Goal: Information Seeking & Learning: Learn about a topic

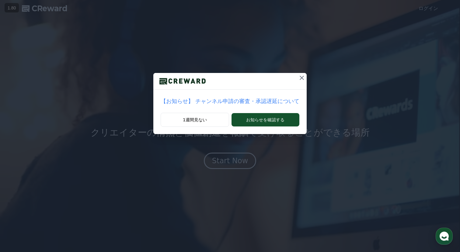
click at [301, 79] on icon at bounding box center [302, 78] width 4 height 4
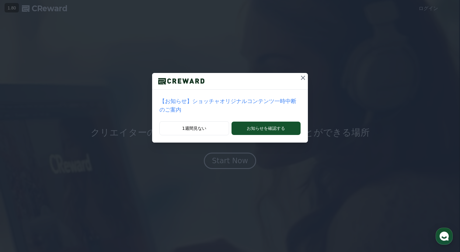
click at [303, 75] on icon at bounding box center [303, 77] width 7 height 7
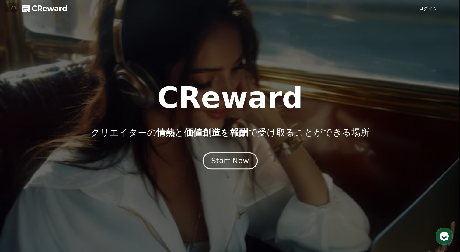
click at [243, 159] on div "Start Now" at bounding box center [230, 161] width 38 height 10
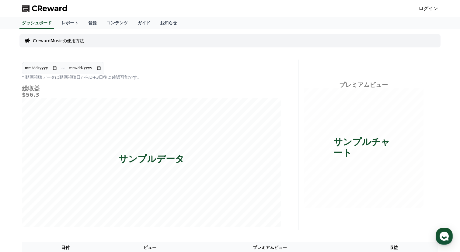
click at [428, 7] on link "ログイン" at bounding box center [428, 8] width 19 height 7
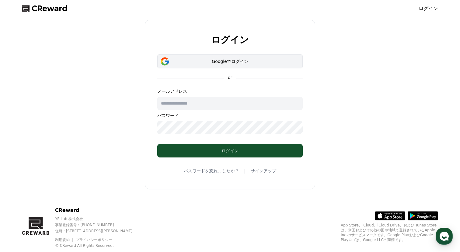
click at [229, 66] on button "Googleでログイン" at bounding box center [230, 61] width 146 height 14
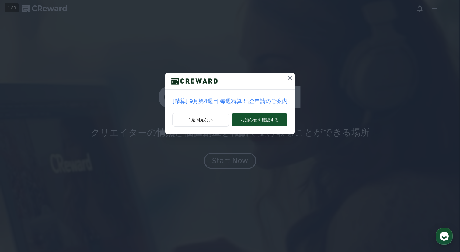
click at [287, 78] on icon at bounding box center [290, 77] width 7 height 7
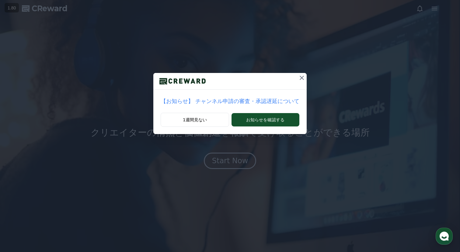
click at [302, 79] on icon at bounding box center [302, 78] width 4 height 4
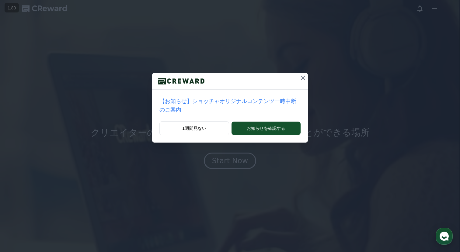
click at [302, 79] on icon at bounding box center [303, 78] width 4 height 4
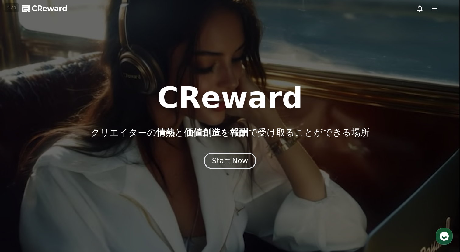
click at [434, 9] on icon at bounding box center [434, 8] width 7 height 7
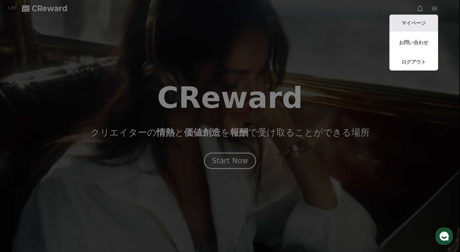
click at [424, 23] on link "マイページ" at bounding box center [414, 23] width 49 height 17
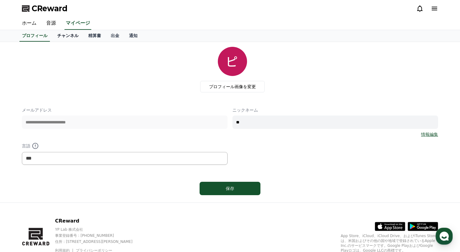
click at [68, 34] on link "チャンネル" at bounding box center [67, 36] width 31 height 12
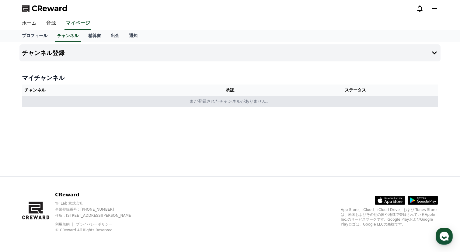
click at [243, 102] on td "まだ登録されたチャンネルがありません。" at bounding box center [230, 101] width 417 height 11
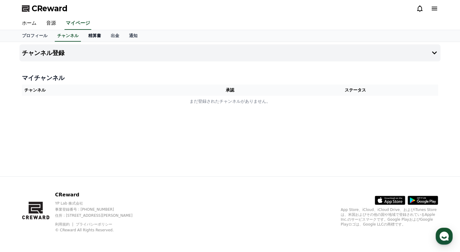
click at [90, 36] on link "精算書" at bounding box center [94, 36] width 23 height 12
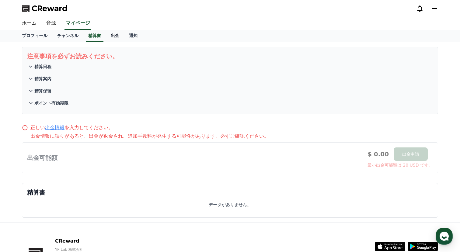
click at [112, 33] on link "出金" at bounding box center [115, 36] width 18 height 12
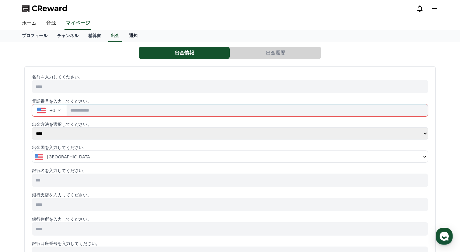
click at [128, 38] on link "通知" at bounding box center [133, 36] width 18 height 12
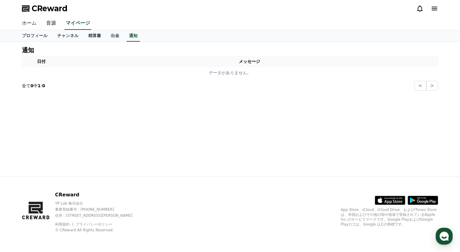
click at [26, 18] on link "ホーム" at bounding box center [29, 23] width 24 height 13
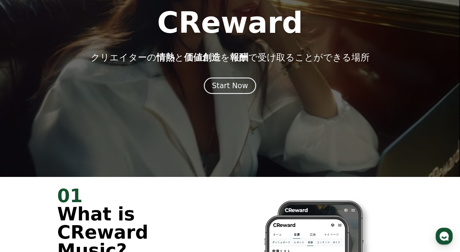
scroll to position [30, 0]
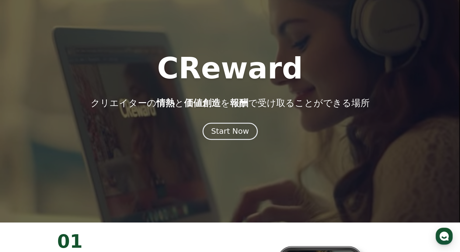
click at [217, 127] on div "Start Now" at bounding box center [230, 131] width 38 height 10
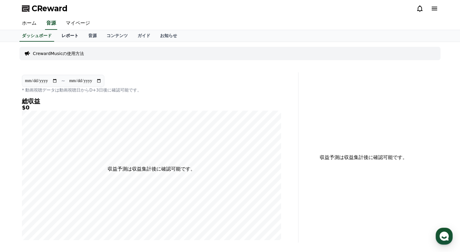
click at [66, 33] on link "レポート" at bounding box center [70, 36] width 27 height 12
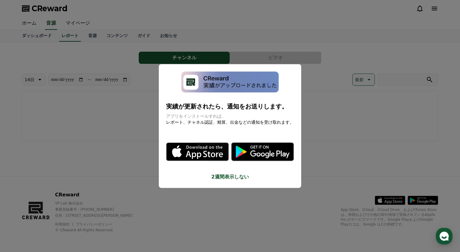
click at [238, 177] on button "2週間表示しない" at bounding box center [230, 177] width 128 height 7
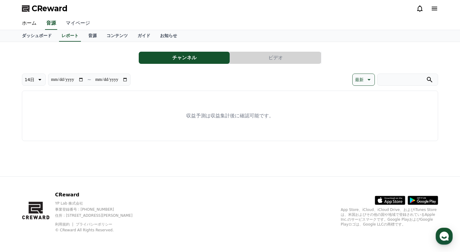
click at [78, 21] on link "マイページ" at bounding box center [78, 23] width 34 height 13
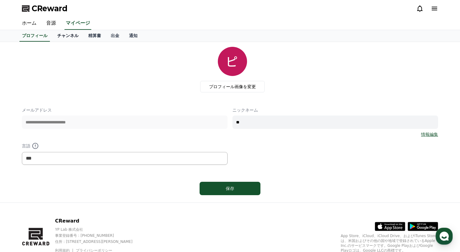
click at [72, 36] on link "チャンネル" at bounding box center [67, 36] width 31 height 12
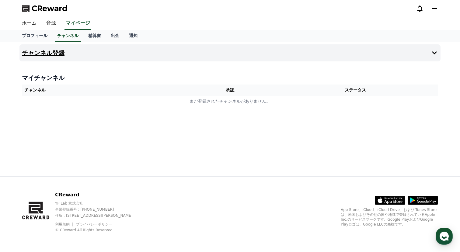
click at [261, 51] on button "チャンネル登録" at bounding box center [229, 52] width 421 height 17
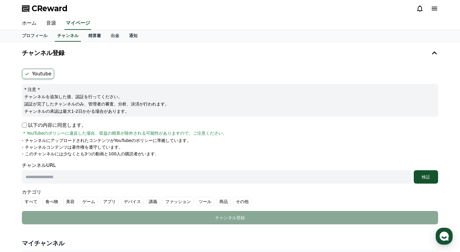
click at [47, 71] on label "Youtube" at bounding box center [38, 74] width 32 height 10
click at [47, 72] on label "Youtube" at bounding box center [38, 74] width 32 height 10
click at [45, 125] on p "以下の内容に同意します。" at bounding box center [54, 125] width 65 height 7
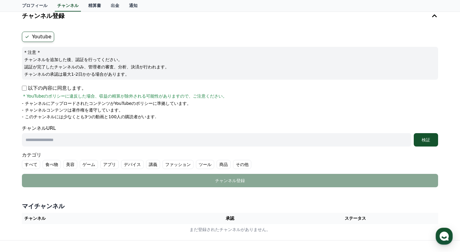
scroll to position [43, 0]
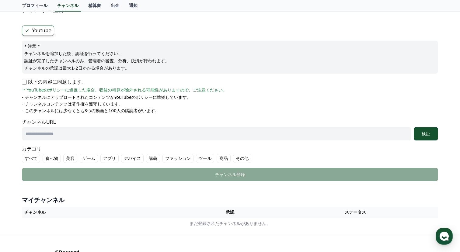
click at [122, 126] on div "チャンネルURL 検証" at bounding box center [230, 130] width 417 height 22
click at [120, 130] on input "text" at bounding box center [217, 133] width 390 height 13
paste input "**********"
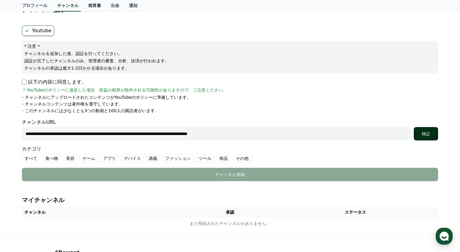
type input "**********"
click at [424, 131] on div "検証" at bounding box center [426, 134] width 19 height 6
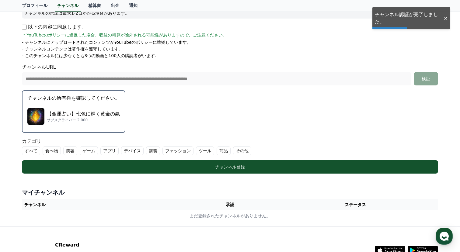
scroll to position [105, 0]
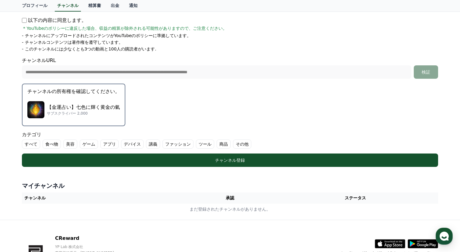
click at [236, 144] on label "その他" at bounding box center [242, 144] width 18 height 9
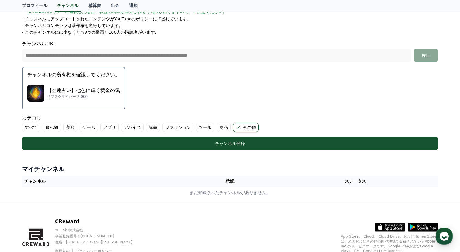
scroll to position [125, 0]
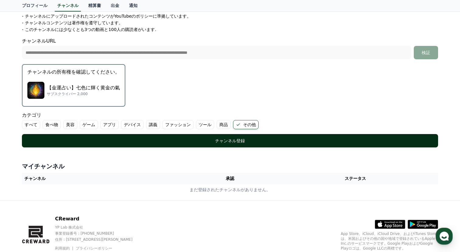
click at [219, 139] on div "チャンネル登録" at bounding box center [230, 141] width 392 height 6
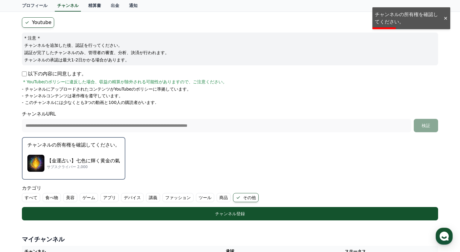
scroll to position [0, 0]
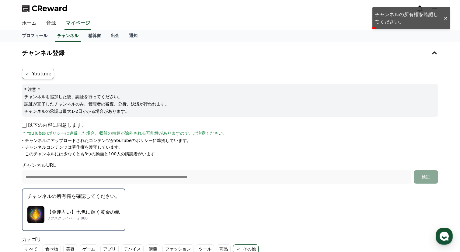
click at [391, 19] on div "ホーム 音源 マイページ" at bounding box center [230, 23] width 426 height 13
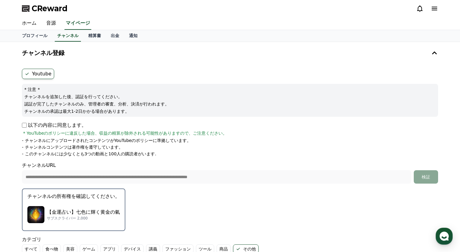
click at [79, 207] on div "【金運占い】七色に輝く黄金の氣 サブスクライバー 2,000" at bounding box center [73, 215] width 93 height 24
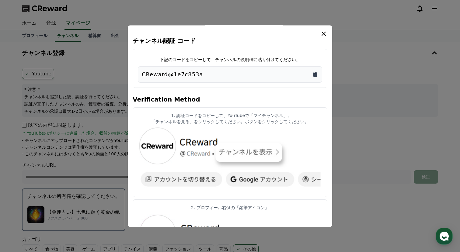
click at [313, 74] on icon "Copy to clipboard" at bounding box center [315, 75] width 6 height 6
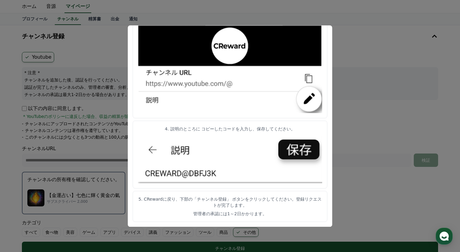
scroll to position [20, 0]
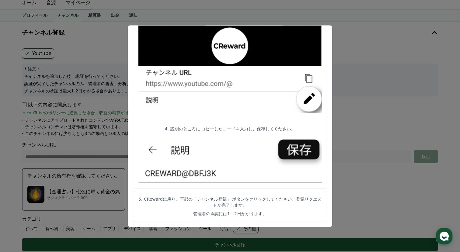
click at [353, 125] on button "close modal" at bounding box center [230, 126] width 460 height 252
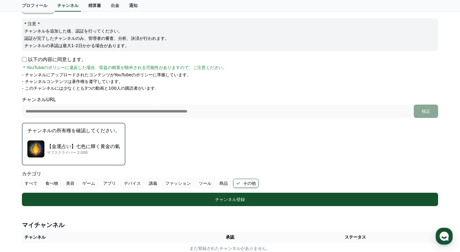
scroll to position [67, 0]
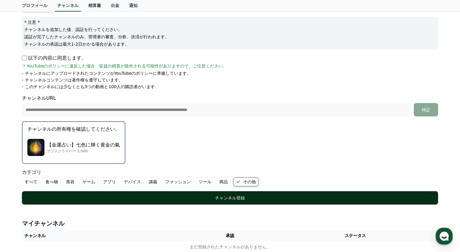
click at [221, 198] on div "チャンネル登録" at bounding box center [230, 198] width 392 height 6
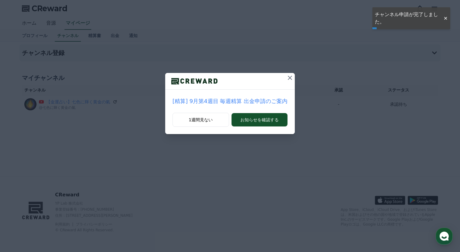
click at [287, 78] on icon at bounding box center [290, 77] width 7 height 7
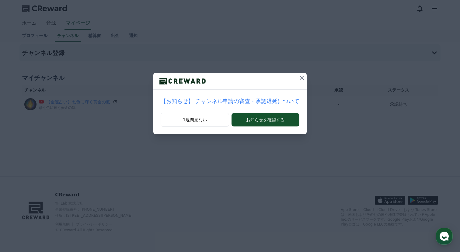
click at [304, 77] on icon at bounding box center [301, 77] width 7 height 7
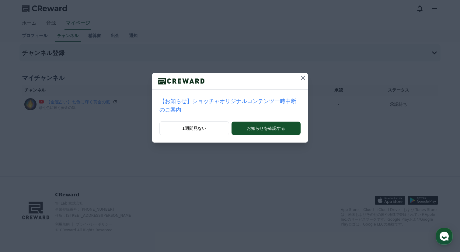
click at [304, 77] on icon at bounding box center [303, 78] width 4 height 4
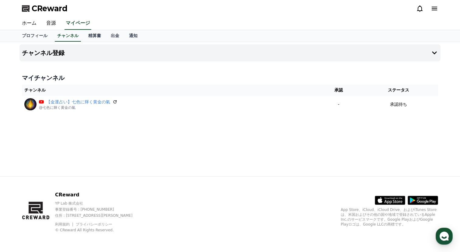
click at [436, 9] on icon at bounding box center [434, 8] width 7 height 7
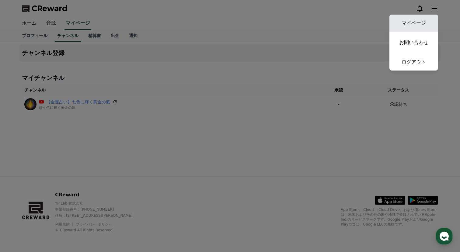
click at [414, 24] on link "マイページ" at bounding box center [414, 23] width 49 height 17
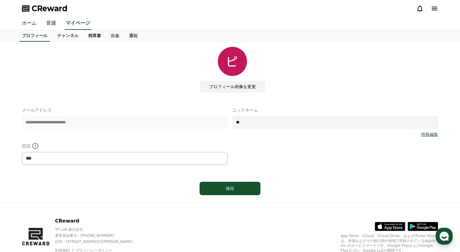
click at [231, 87] on label "プロフィール画像を変更" at bounding box center [232, 87] width 65 height 12
click at [0, 0] on input "プロフィール画像を変更" at bounding box center [0, 0] width 0 height 0
click at [296, 124] on input "**" at bounding box center [336, 122] width 206 height 13
type input "*"
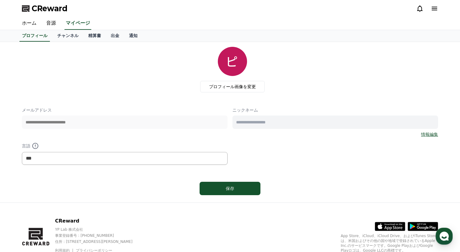
click at [432, 134] on link "情報編集" at bounding box center [429, 135] width 17 height 6
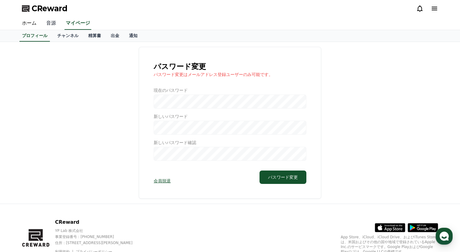
click at [46, 25] on link "音源" at bounding box center [50, 23] width 19 height 13
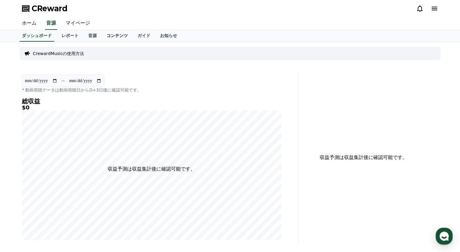
click at [115, 33] on link "コンテンツ" at bounding box center [117, 36] width 31 height 12
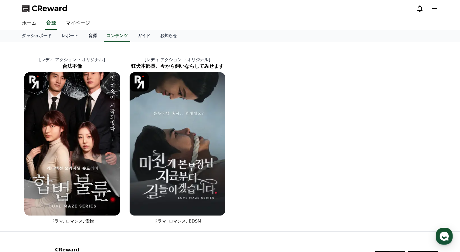
click at [95, 33] on link "音源" at bounding box center [92, 36] width 18 height 12
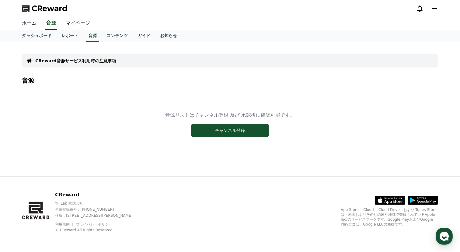
click at [31, 20] on link "ホーム" at bounding box center [29, 23] width 24 height 13
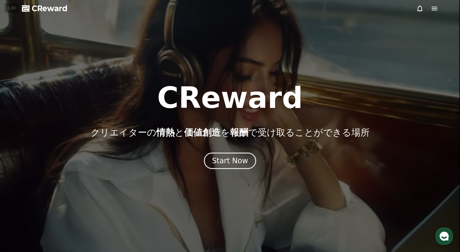
click at [435, 6] on icon at bounding box center [434, 8] width 7 height 7
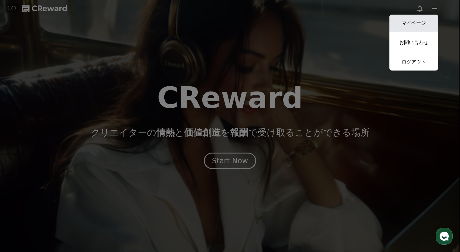
click at [427, 18] on link "マイページ" at bounding box center [414, 23] width 49 height 17
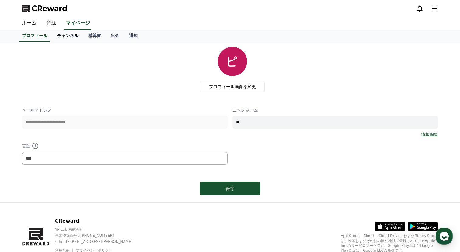
click at [65, 37] on link "チャンネル" at bounding box center [67, 36] width 31 height 12
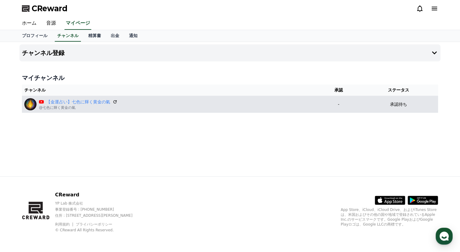
click at [302, 101] on div "【金運占い】七色に輝く黄金の氣 @七色に輝く黄金の氣" at bounding box center [170, 104] width 292 height 12
click at [92, 102] on link "【金運占い】七色に輝く黄金の氣" at bounding box center [78, 102] width 64 height 6
click at [114, 103] on icon at bounding box center [114, 101] width 5 height 5
click at [171, 109] on div "【金運占い】七色に輝く黄金の氣 @七色に輝く黄金の氣" at bounding box center [170, 104] width 292 height 12
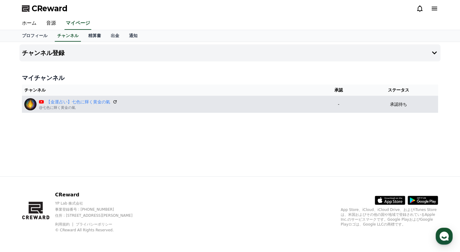
click at [171, 109] on div "【金運占い】七色に輝く黄金の氣 @七色に輝く黄金の氣" at bounding box center [170, 104] width 292 height 12
click at [116, 101] on icon at bounding box center [114, 101] width 5 height 5
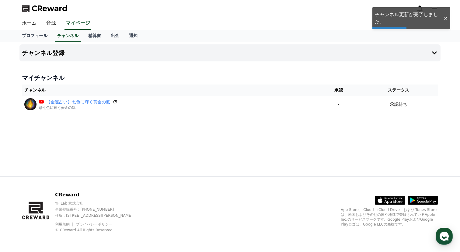
click at [194, 131] on div "チャンネル登録 マイチャンネル チャンネル 承認 ステータス 【金運占い】七色に輝く黄金の氣 @七色に輝く黄金の氣 - 承認待ち" at bounding box center [230, 109] width 426 height 135
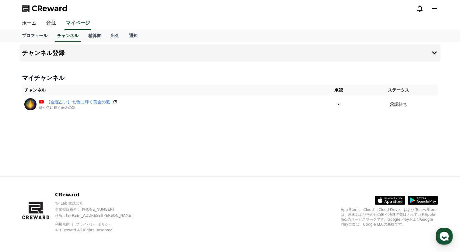
click at [194, 131] on div "チャンネル登録 マイチャンネル チャンネル 承認 ステータス 【金運占い】七色に輝く黄金の氣 @七色に輝く黄金の氣 - 承認待ち" at bounding box center [230, 109] width 426 height 135
click at [95, 50] on button "チャンネル登録" at bounding box center [229, 52] width 421 height 17
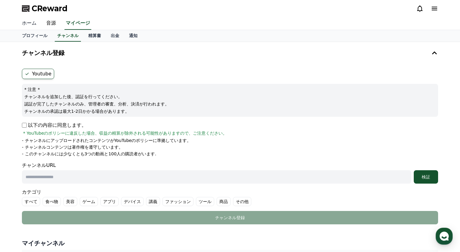
click at [30, 25] on link "ホーム" at bounding box center [29, 23] width 24 height 13
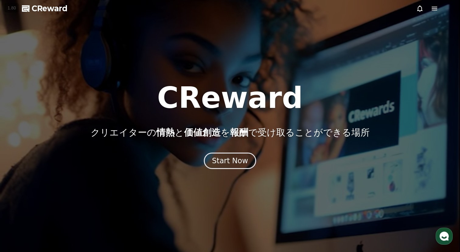
click at [435, 11] on icon at bounding box center [434, 8] width 7 height 7
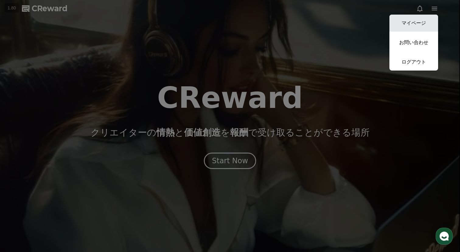
click at [431, 16] on link "マイページ" at bounding box center [414, 23] width 49 height 17
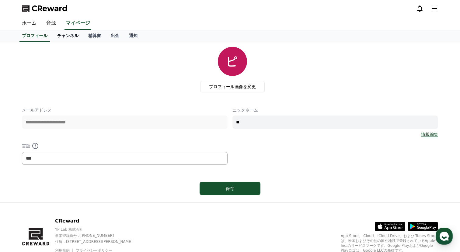
click at [65, 33] on link "チャンネル" at bounding box center [67, 36] width 31 height 12
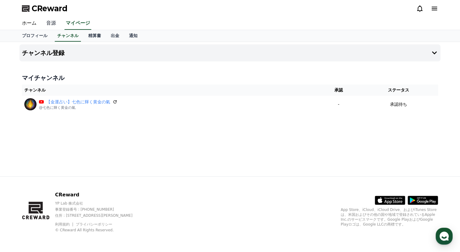
click at [52, 25] on link "音源" at bounding box center [50, 23] width 19 height 13
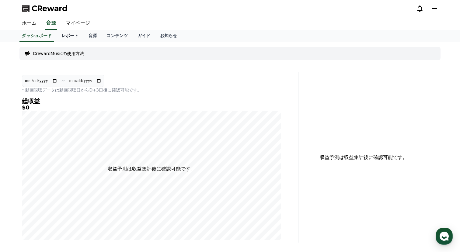
click at [65, 34] on link "レポート" at bounding box center [70, 36] width 27 height 12
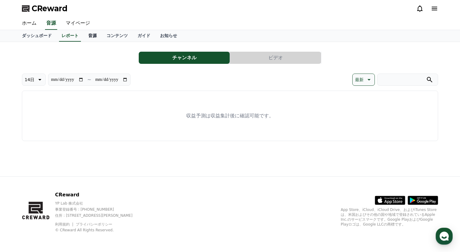
click at [92, 33] on link "音源" at bounding box center [92, 36] width 18 height 12
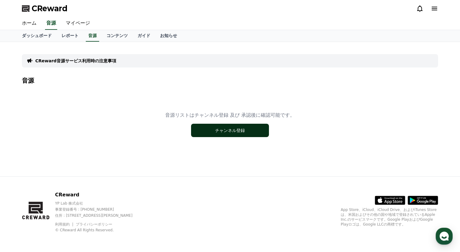
click at [212, 127] on button "チャンネル登録" at bounding box center [230, 130] width 78 height 13
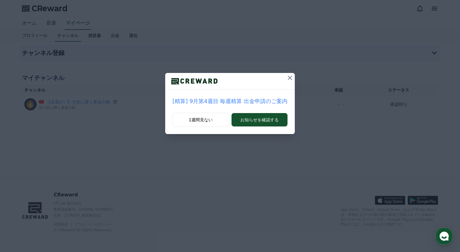
click at [288, 77] on icon at bounding box center [290, 77] width 7 height 7
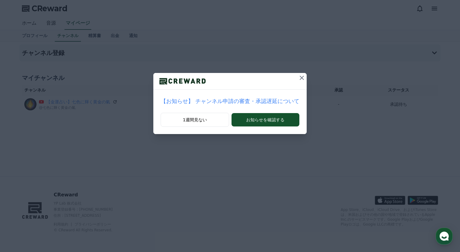
click at [279, 99] on p "【お知らせ】 チャンネル申請の審査・承認遅延について" at bounding box center [230, 101] width 139 height 9
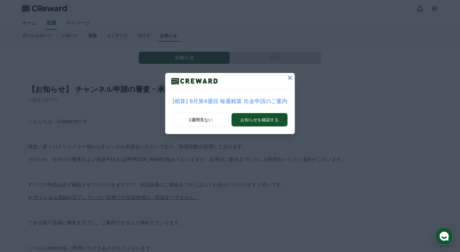
click at [290, 80] on icon at bounding box center [290, 77] width 7 height 7
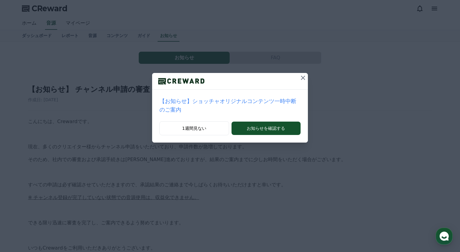
click at [290, 80] on div at bounding box center [230, 81] width 156 height 17
click at [301, 79] on icon at bounding box center [303, 77] width 7 height 7
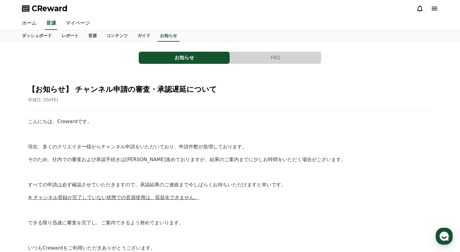
click at [274, 54] on button "FAQ" at bounding box center [275, 58] width 91 height 12
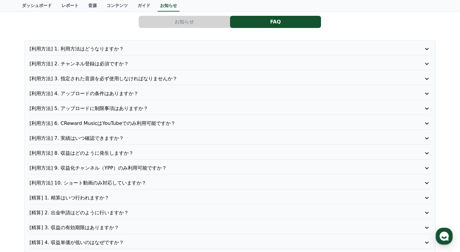
scroll to position [38, 0]
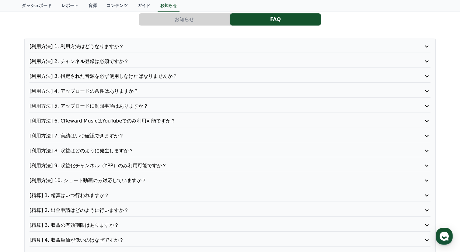
click at [119, 74] on p "[利用方法] 3. 指定された音源を必ず使用しなければなりませんか？" at bounding box center [214, 76] width 369 height 7
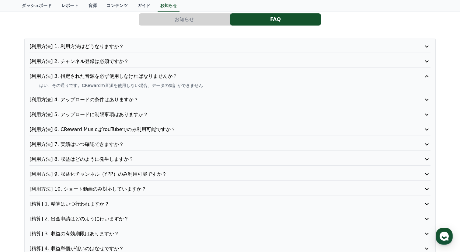
click at [119, 74] on p "[利用方法] 3. 指定された音源を必ず使用しなければなりませんか？" at bounding box center [214, 76] width 369 height 7
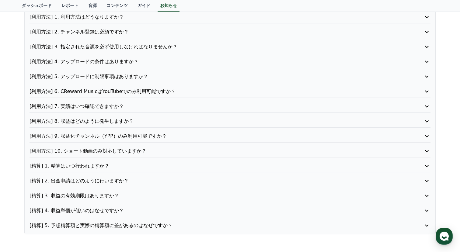
scroll to position [69, 0]
click at [116, 91] on p "[利用方法] 6. CReward MusicはYouTubeでのみ利用可能ですか？" at bounding box center [214, 90] width 369 height 7
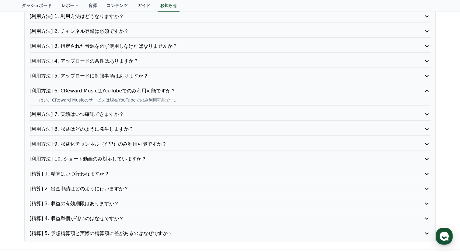
click at [116, 91] on p "[利用方法] 6. CReward MusicはYouTubeでのみ利用可能ですか？" at bounding box center [214, 90] width 369 height 7
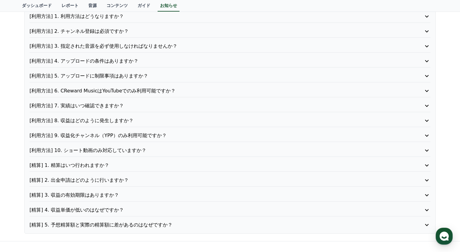
click at [114, 117] on p "[利用方法] 8. 収益はどのように発生しますか？" at bounding box center [214, 120] width 369 height 7
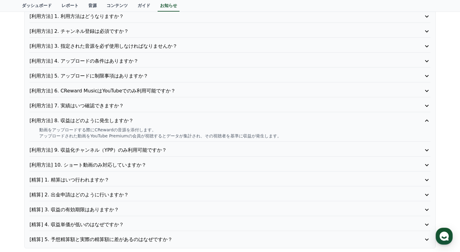
click at [114, 116] on div "[利用方法] 1. 利用方法はどうなりますか？ [利用方法] 2. チャンネル登録は必須ですか？ [利用方法] 3. 指定された音源を必ず使用しなければなりま…" at bounding box center [230, 128] width 412 height 241
click at [115, 119] on p "[利用方法] 8. 収益はどのように発生しますか？" at bounding box center [214, 120] width 369 height 7
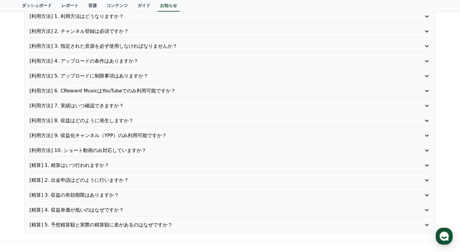
click at [110, 134] on p "[利用方法] 9. 収益化チャンネル（YPP）のみ利用可能ですか？" at bounding box center [214, 135] width 369 height 7
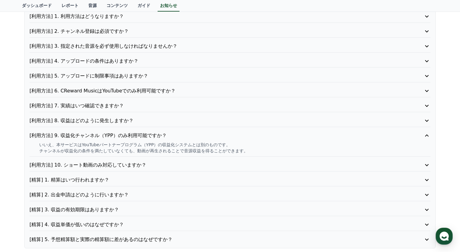
click at [110, 134] on p "[利用方法] 9. 収益化チャンネル（YPP）のみ利用可能ですか？" at bounding box center [214, 135] width 369 height 7
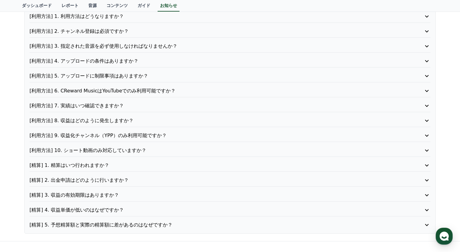
click at [110, 150] on p "[利用方法] 10. ショート動画のみ対応していますか？" at bounding box center [214, 150] width 369 height 7
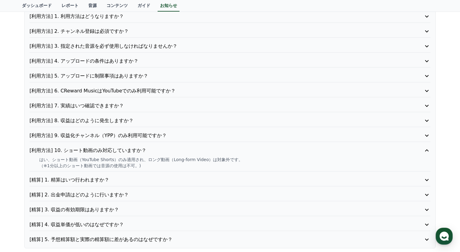
click at [109, 150] on p "[利用方法] 10. ショート動画のみ対応していますか？" at bounding box center [214, 150] width 369 height 7
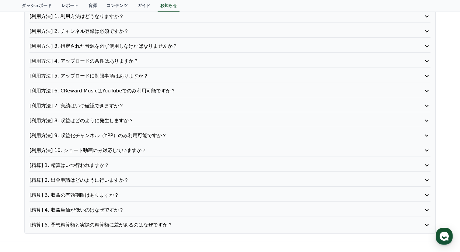
click at [105, 163] on p "[精算] 1. 精算はいつ行われますか？" at bounding box center [214, 165] width 369 height 7
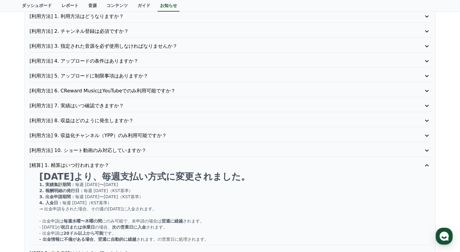
click at [105, 163] on p "[精算] 1. 精算はいつ行われますか？" at bounding box center [214, 165] width 369 height 7
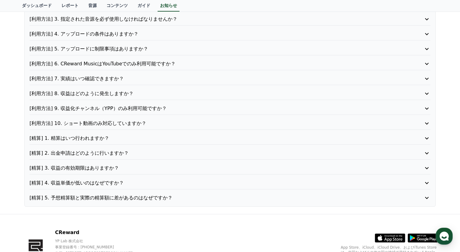
scroll to position [99, 0]
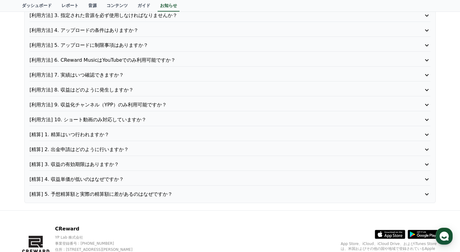
click at [97, 151] on p "[精算] 2. 出金申請はどのように行いますか？" at bounding box center [214, 149] width 369 height 7
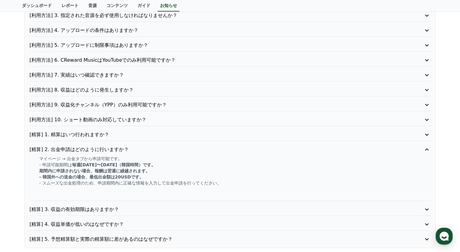
click at [97, 151] on p "[精算] 2. 出金申請はどのように行いますか？" at bounding box center [214, 149] width 369 height 7
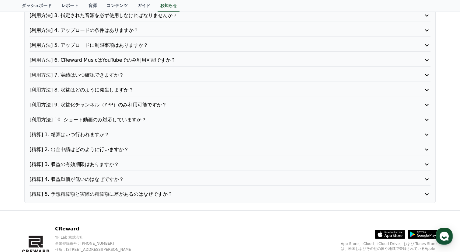
click at [93, 163] on p "[精算] 3. 収益の有効期限はありますか？" at bounding box center [214, 164] width 369 height 7
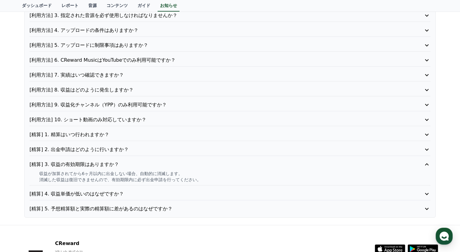
click at [93, 163] on p "[精算] 3. 収益の有効期限はありますか？" at bounding box center [214, 164] width 369 height 7
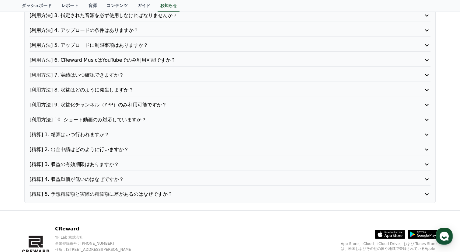
click at [95, 180] on p "[精算] 4. 収益単価が低いのはなぜですか？" at bounding box center [214, 179] width 369 height 7
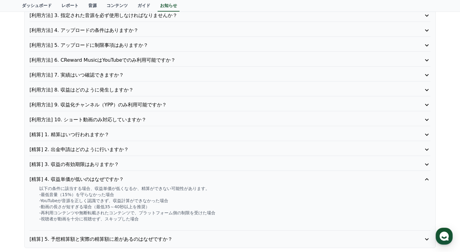
click at [95, 179] on p "[精算] 4. 収益単価が低いのはなぜですか？" at bounding box center [214, 179] width 369 height 7
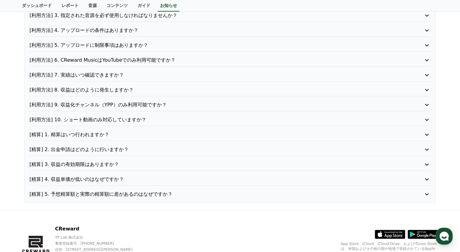
click at [91, 181] on p "[精算] 4. 収益単価が低いのはなぜですか？" at bounding box center [214, 179] width 369 height 7
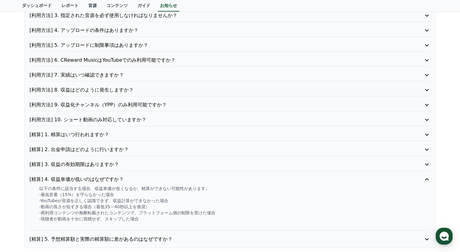
click at [91, 181] on p "[精算] 4. 収益単価が低いのはなぜですか？" at bounding box center [214, 179] width 369 height 7
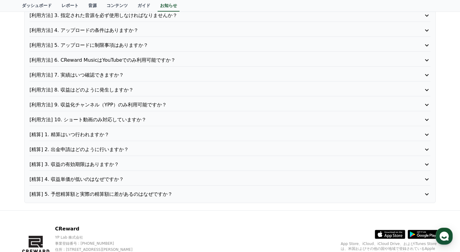
click at [92, 193] on p "[精算] 5. 予想精算額と実際の精算額に差があるのはなぜですか？" at bounding box center [214, 194] width 369 height 7
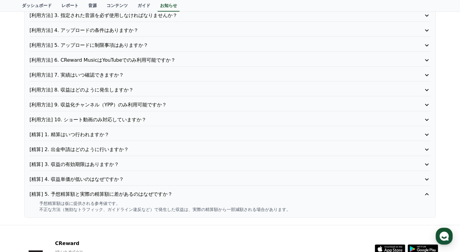
click at [92, 193] on p "[精算] 5. 予想精算額と実際の精算額に差があるのはなぜですか？" at bounding box center [214, 194] width 369 height 7
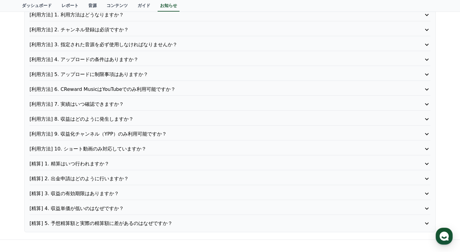
scroll to position [56, 0]
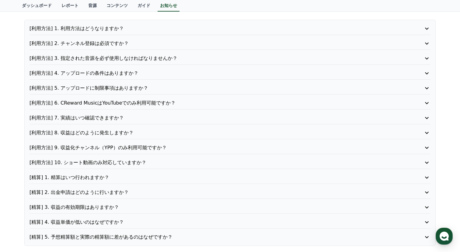
click at [90, 130] on p "[利用方法] 8. 収益はどのように発生しますか？" at bounding box center [214, 132] width 369 height 7
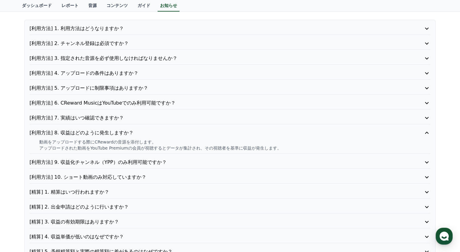
click at [90, 130] on p "[利用方法] 8. 収益はどのように発生しますか？" at bounding box center [214, 132] width 369 height 7
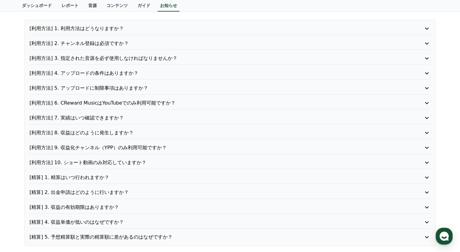
click at [94, 160] on p "[利用方法] 10. ショート動画のみ対応していますか？" at bounding box center [214, 162] width 369 height 7
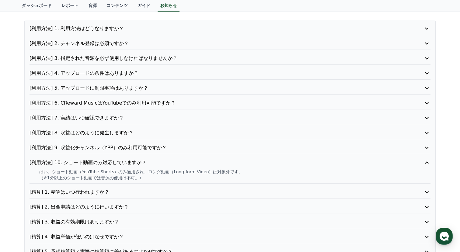
click at [94, 159] on p "[利用方法] 10. ショート動画のみ対応していますか？" at bounding box center [214, 162] width 369 height 7
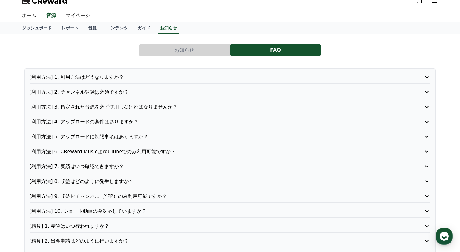
scroll to position [0, 0]
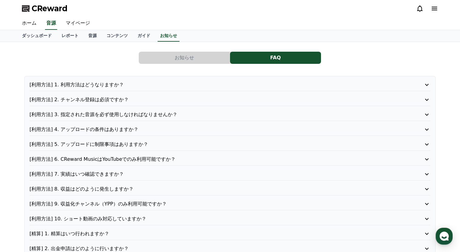
click at [127, 82] on p "[利用方法] 1. 利用方法はどうなりますか？" at bounding box center [214, 84] width 369 height 7
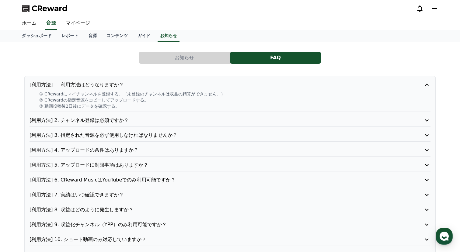
click at [127, 82] on p "[利用方法] 1. 利用方法はどうなりますか？" at bounding box center [214, 84] width 369 height 7
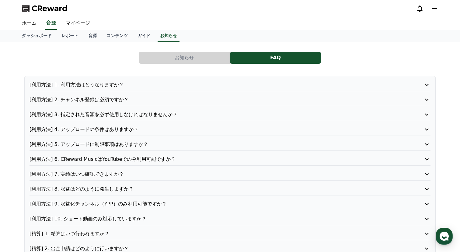
click at [115, 99] on p "[利用方法] 2. チャンネル登録は必須ですか？" at bounding box center [214, 99] width 369 height 7
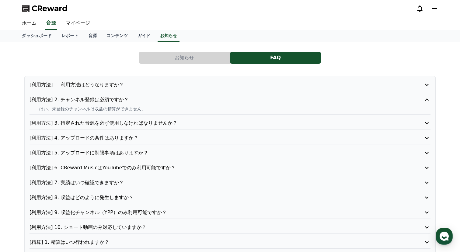
click at [115, 99] on p "[利用方法] 2. チャンネル登録は必須ですか？" at bounding box center [214, 99] width 369 height 7
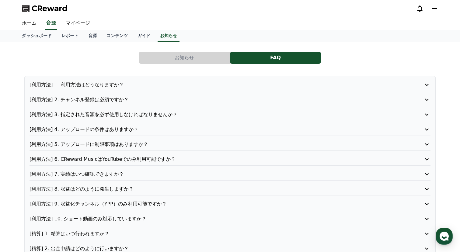
click at [167, 53] on button "お知らせ" at bounding box center [184, 58] width 91 height 12
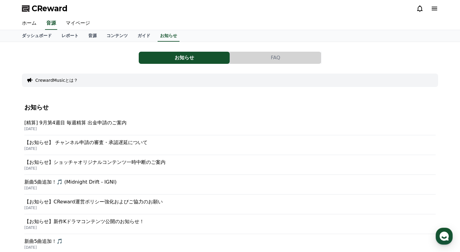
click at [167, 53] on button "お知らせ" at bounding box center [184, 58] width 91 height 12
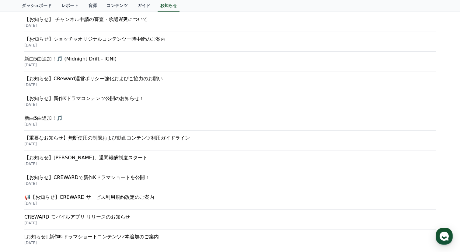
scroll to position [124, 0]
click at [80, 74] on div "【お知らせ】CReward運営ポリシー強化およびご協力のお願い 2025-09-15" at bounding box center [230, 81] width 412 height 20
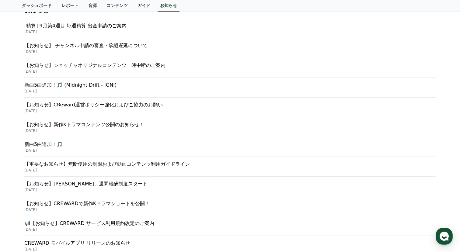
scroll to position [97, 0]
click at [134, 160] on div "【重要なお知らせ】無断使用の制限および動画コンテンツ利用ガイドライン 2025-07-23" at bounding box center [230, 167] width 412 height 20
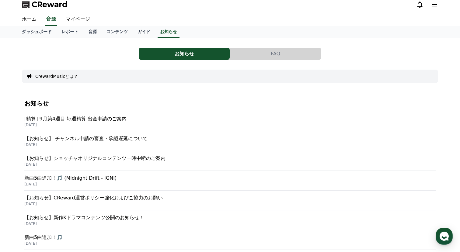
scroll to position [0, 0]
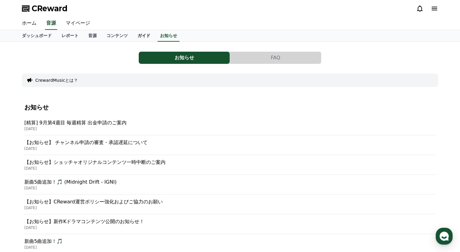
click at [148, 37] on link "ガイド" at bounding box center [144, 36] width 23 height 12
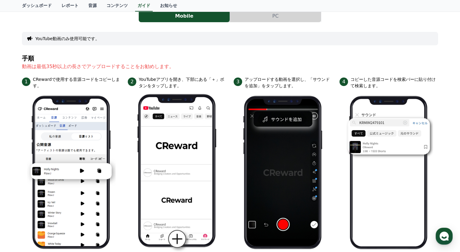
scroll to position [47, 0]
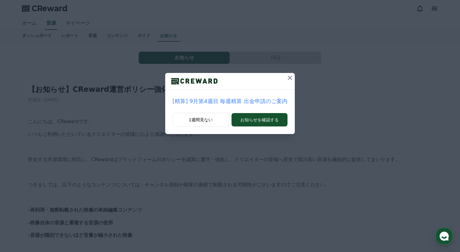
click at [287, 78] on icon at bounding box center [290, 77] width 7 height 7
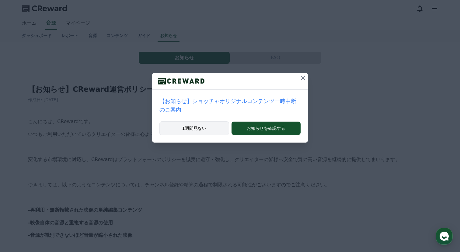
click at [201, 130] on button "1週間見ない" at bounding box center [195, 128] width 70 height 14
click at [201, 131] on p "いつもご利用いただいているクリエイターの皆様に心より感謝申し上げます。" at bounding box center [230, 135] width 404 height 8
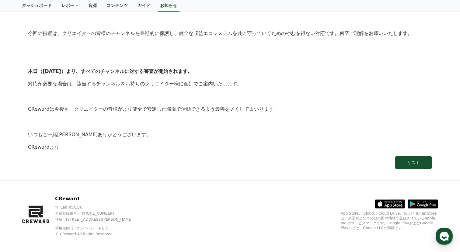
scroll to position [282, 0]
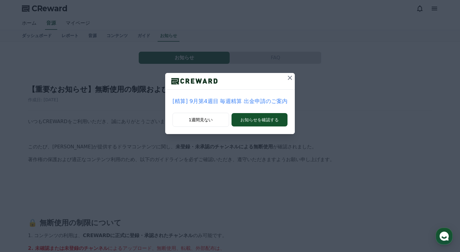
click at [210, 112] on div "[精算] 9月第4週目 毎週精算 出金申請のご案内" at bounding box center [230, 101] width 130 height 23
click at [206, 120] on button "1週間見ない" at bounding box center [201, 120] width 57 height 14
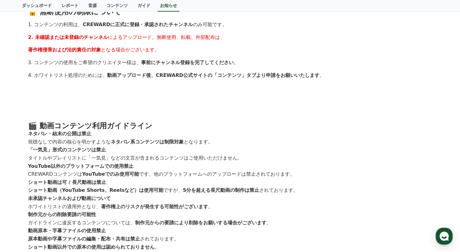
scroll to position [390, 0]
